Goal: Find specific page/section: Find specific page/section

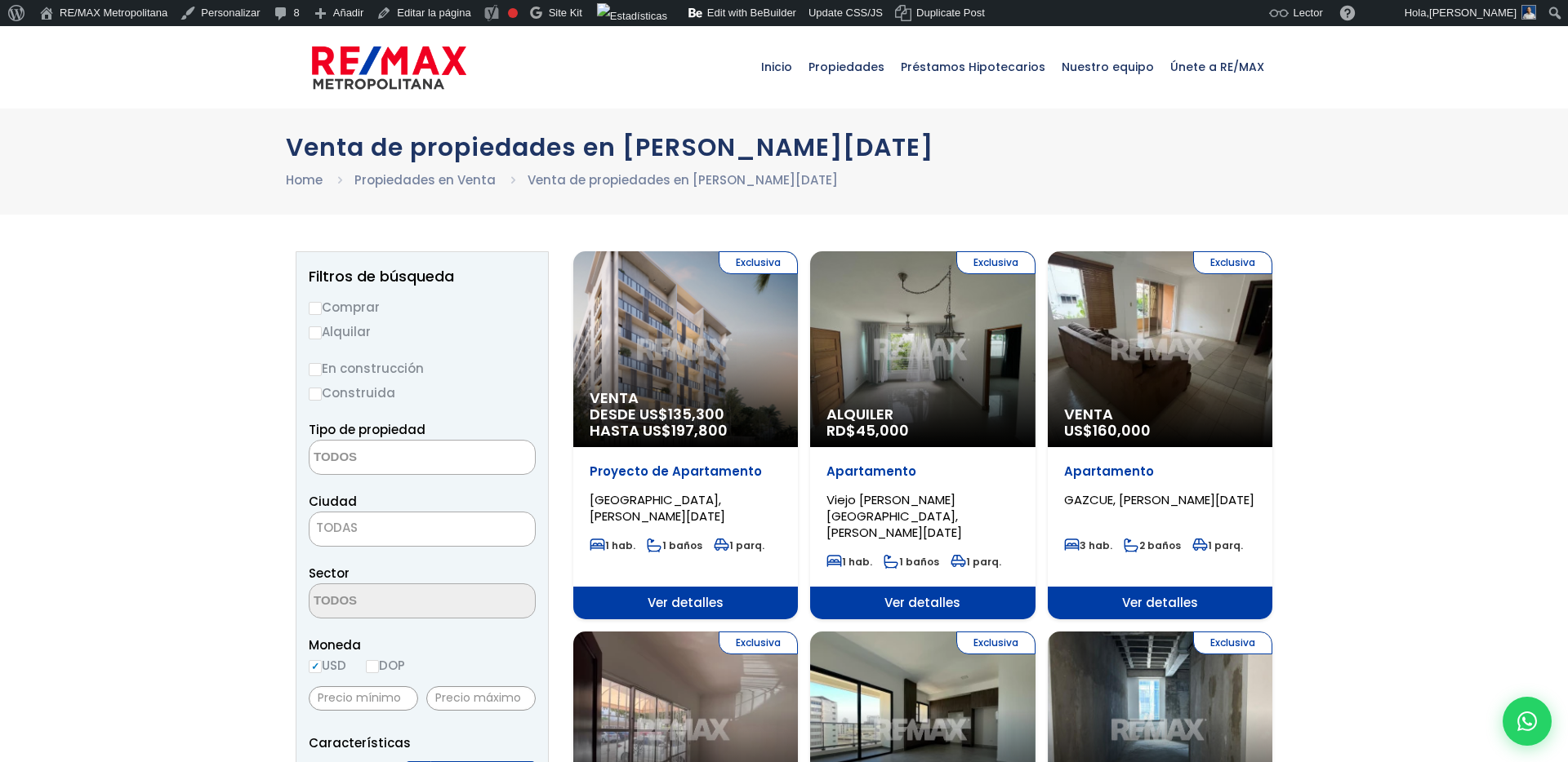
select select
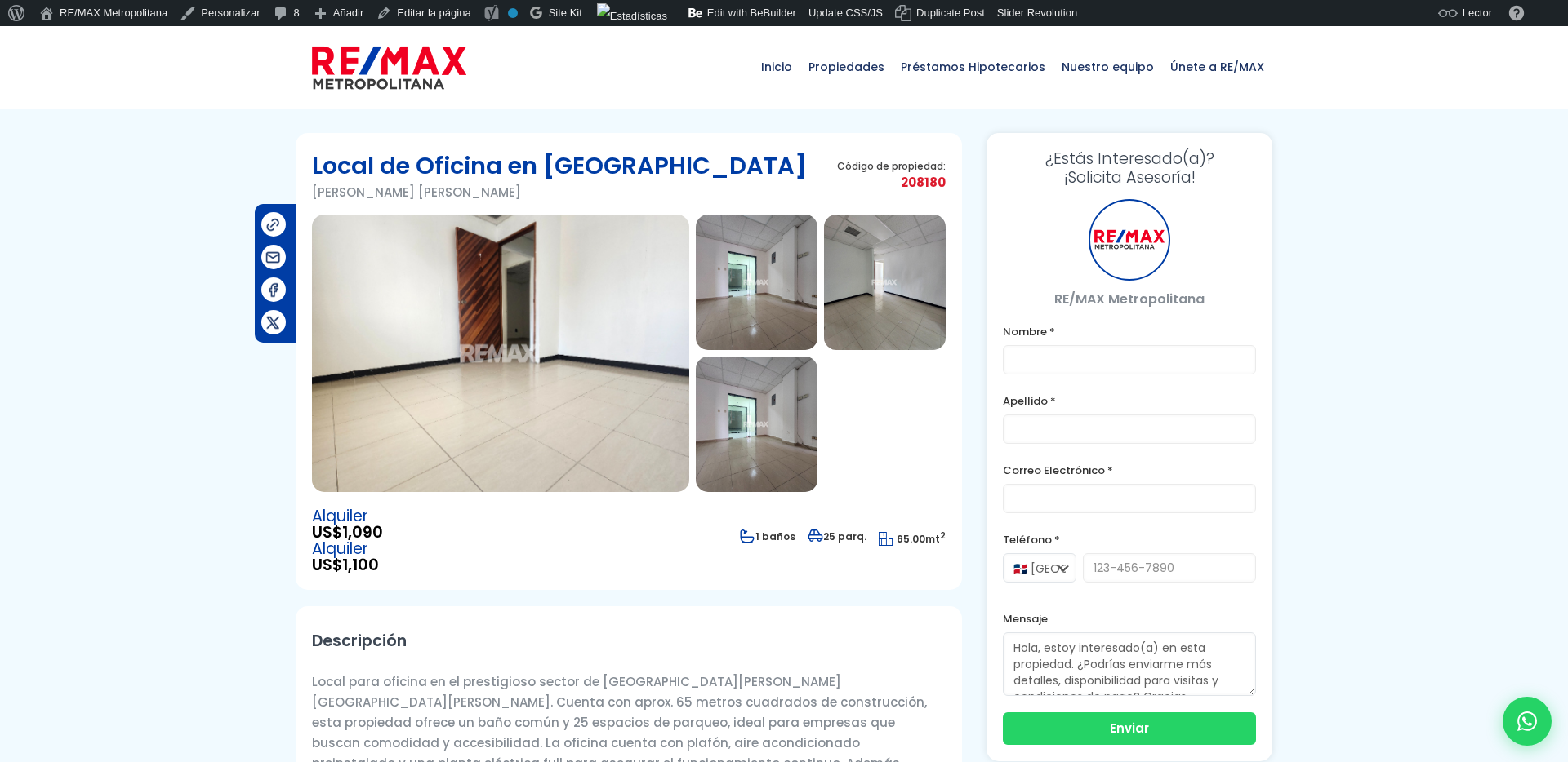
type input "Franklin prueba"
type input "[PERSON_NAME]"
type input "[EMAIL_ADDRESS][DOMAIN_NAME]"
type input "[PHONE_NUMBER]"
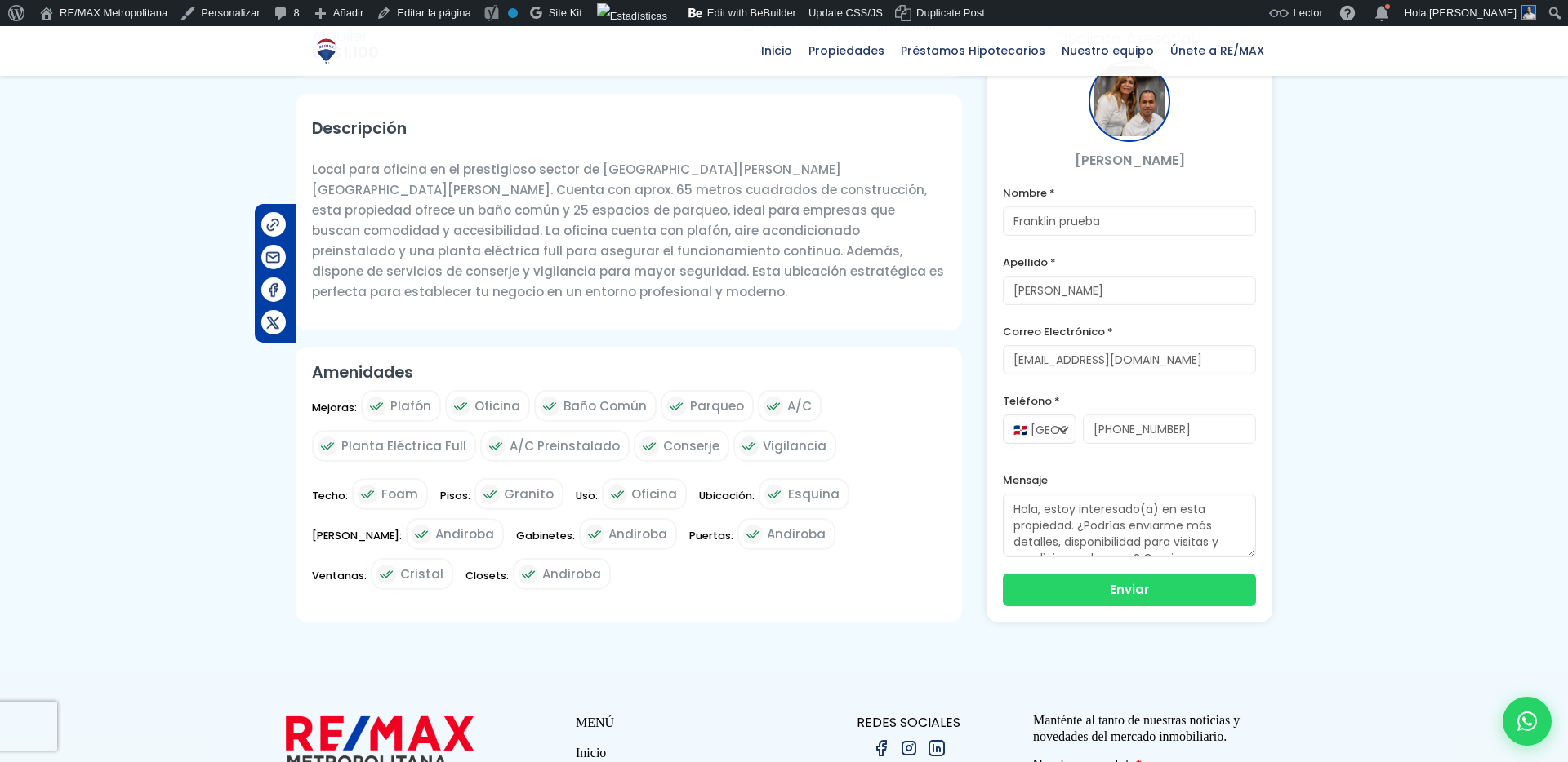
scroll to position [335, 0]
